Goal: Navigation & Orientation: Find specific page/section

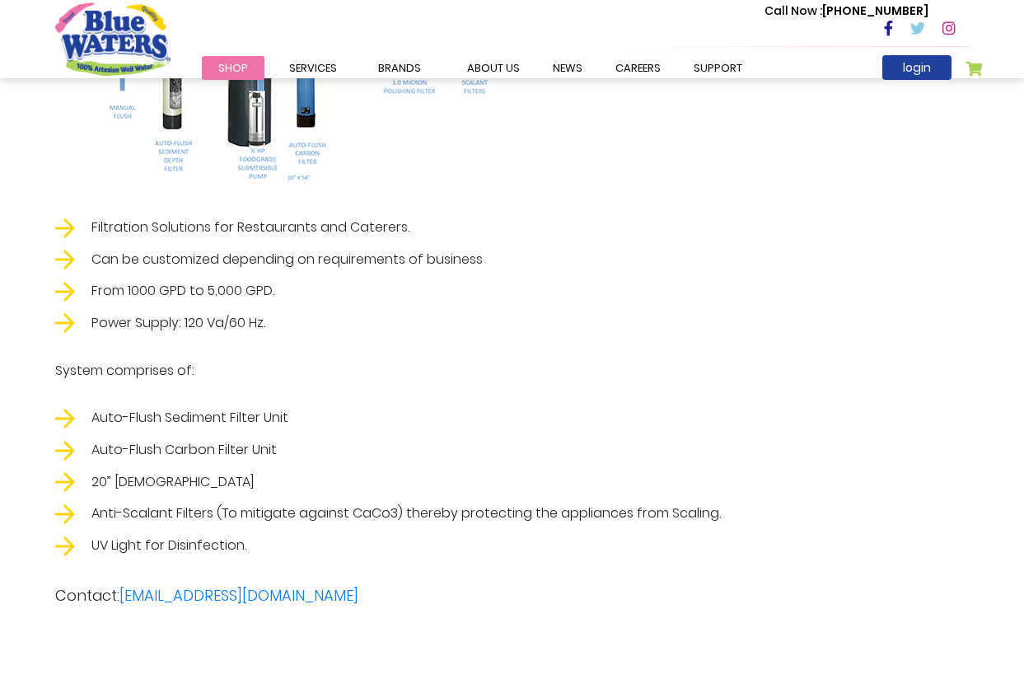
scroll to position [3009, 0]
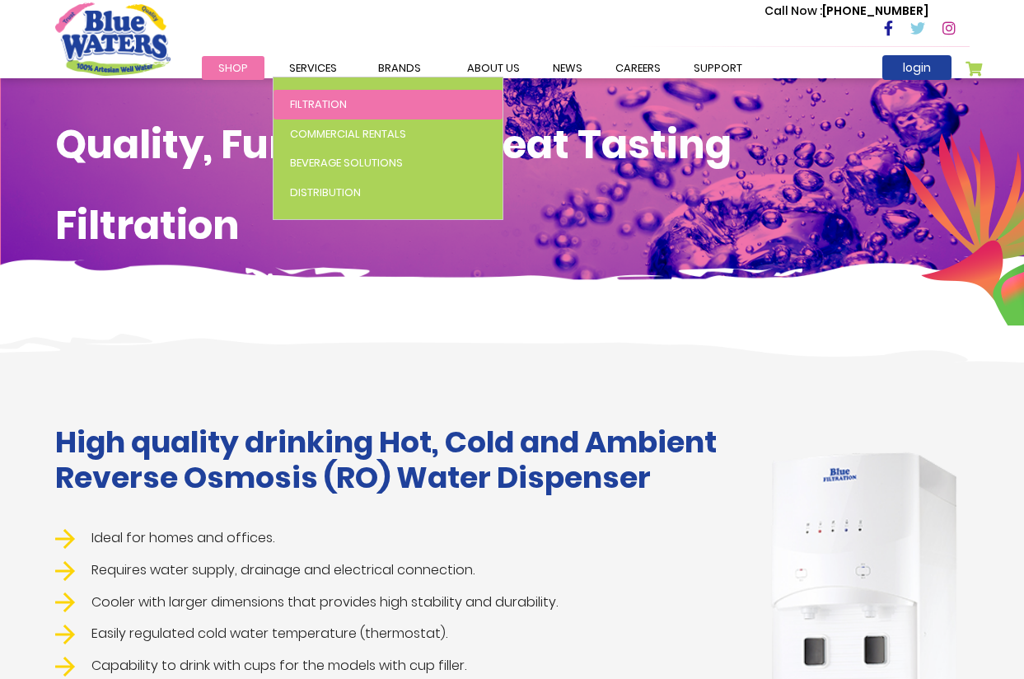
click at [326, 103] on span "Filtration" at bounding box center [318, 104] width 57 height 16
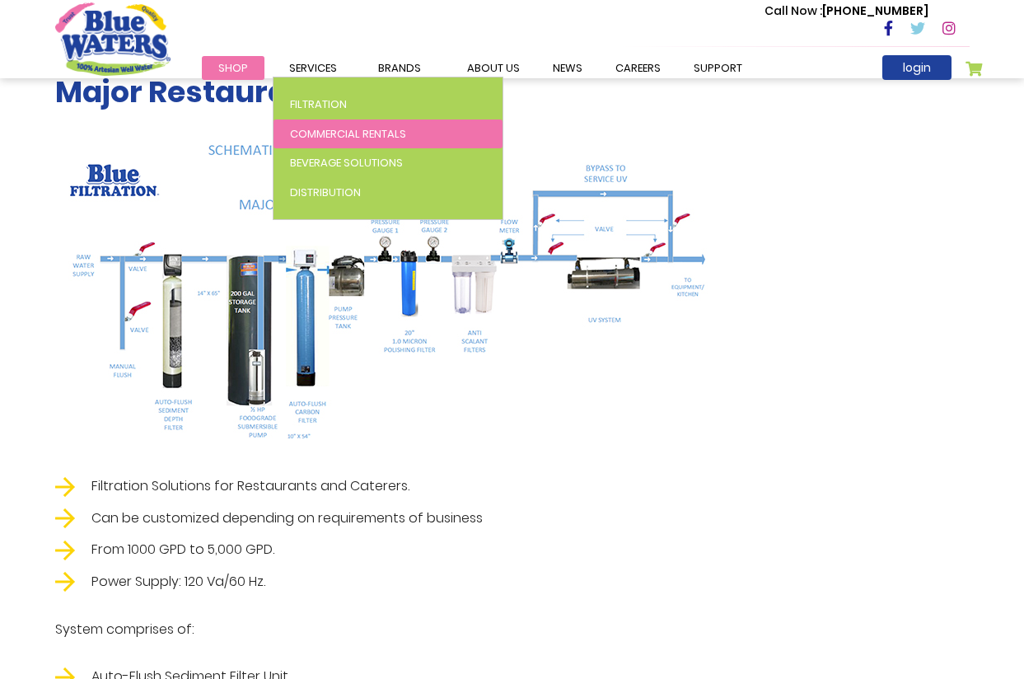
scroll to position [2750, 0]
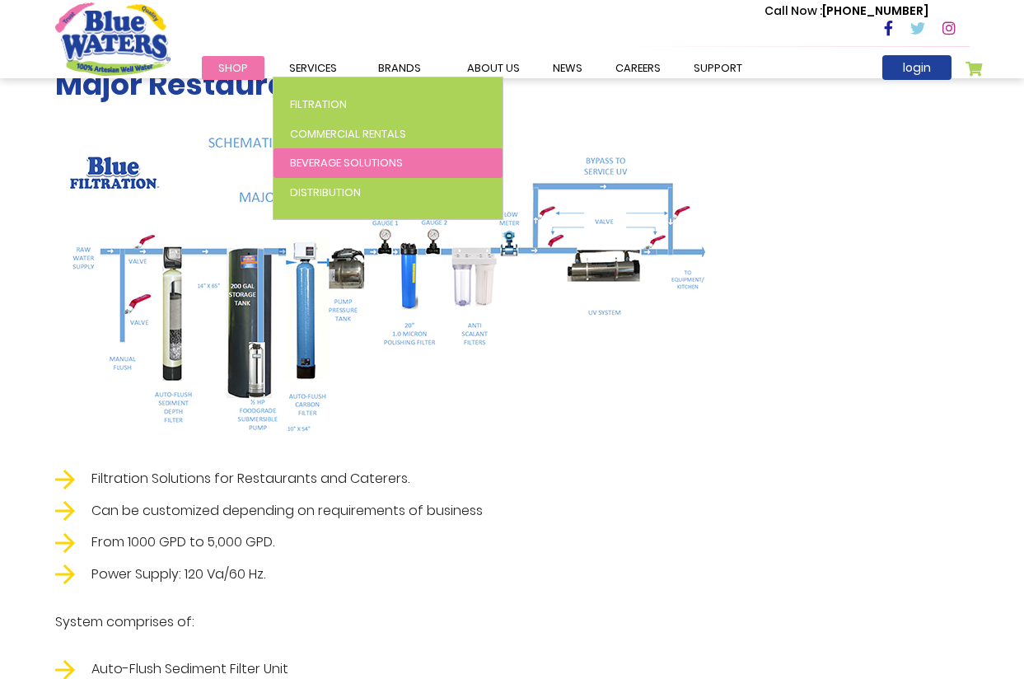
click at [352, 164] on span "Beverage Solutions" at bounding box center [346, 163] width 113 height 16
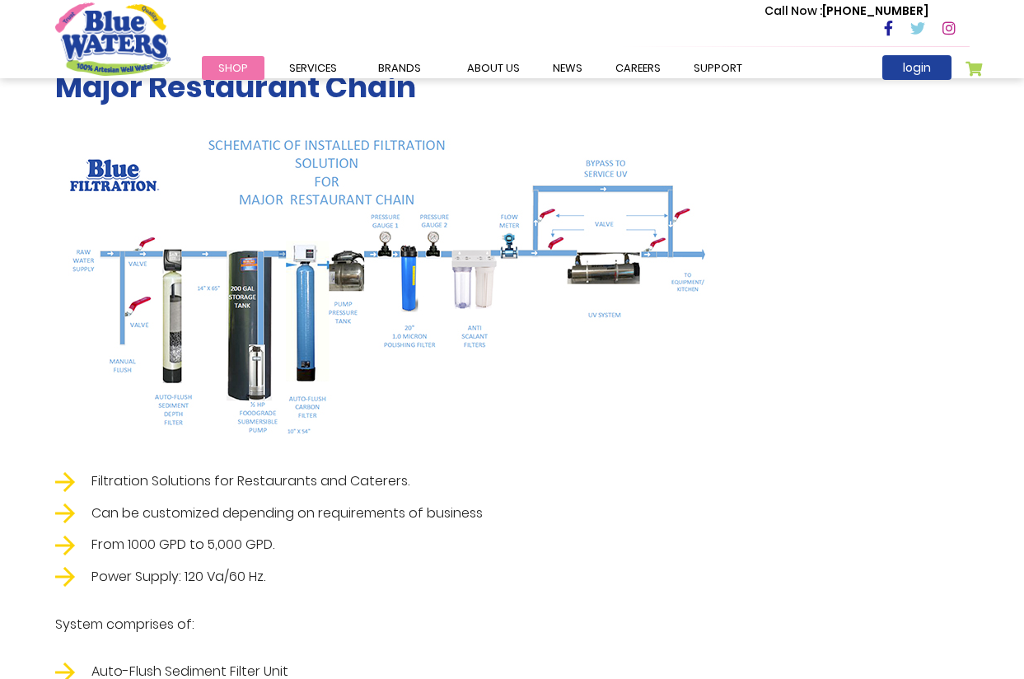
scroll to position [2747, 0]
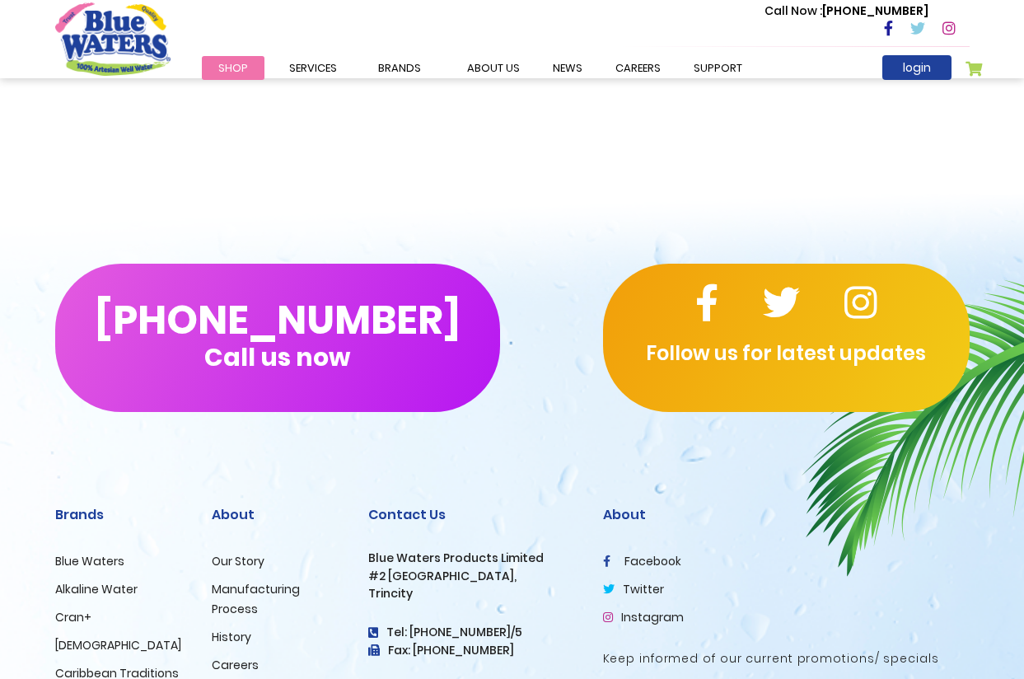
scroll to position [3288, 0]
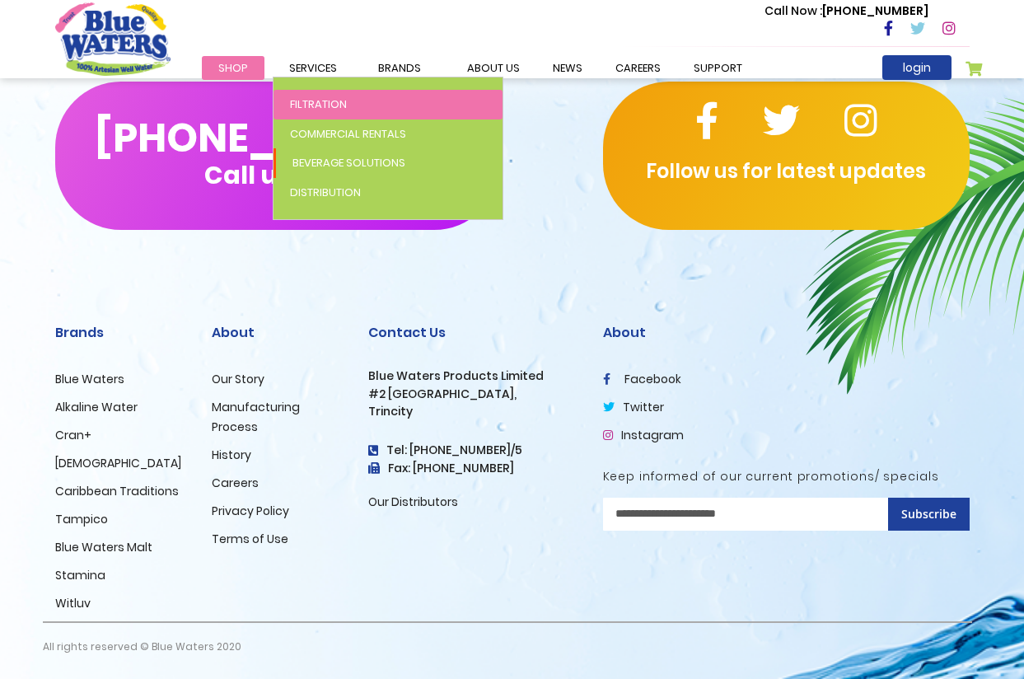
click at [329, 107] on span "Filtration" at bounding box center [318, 104] width 57 height 16
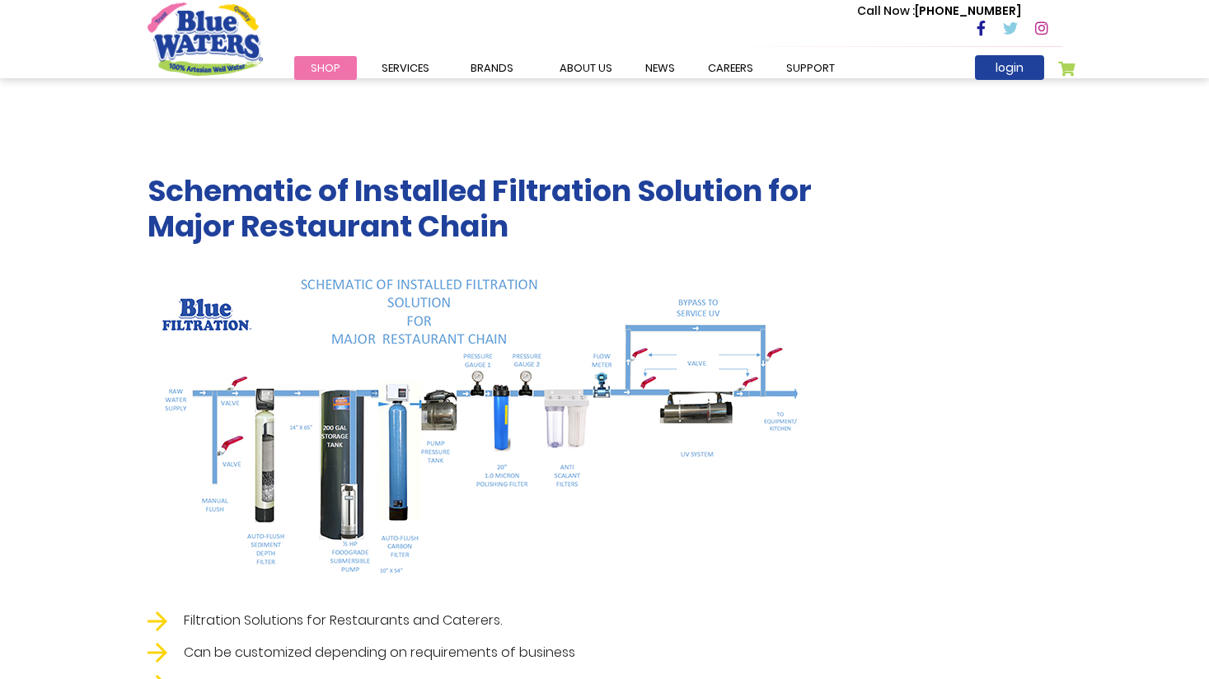
scroll to position [2671, 0]
